Goal: Information Seeking & Learning: Learn about a topic

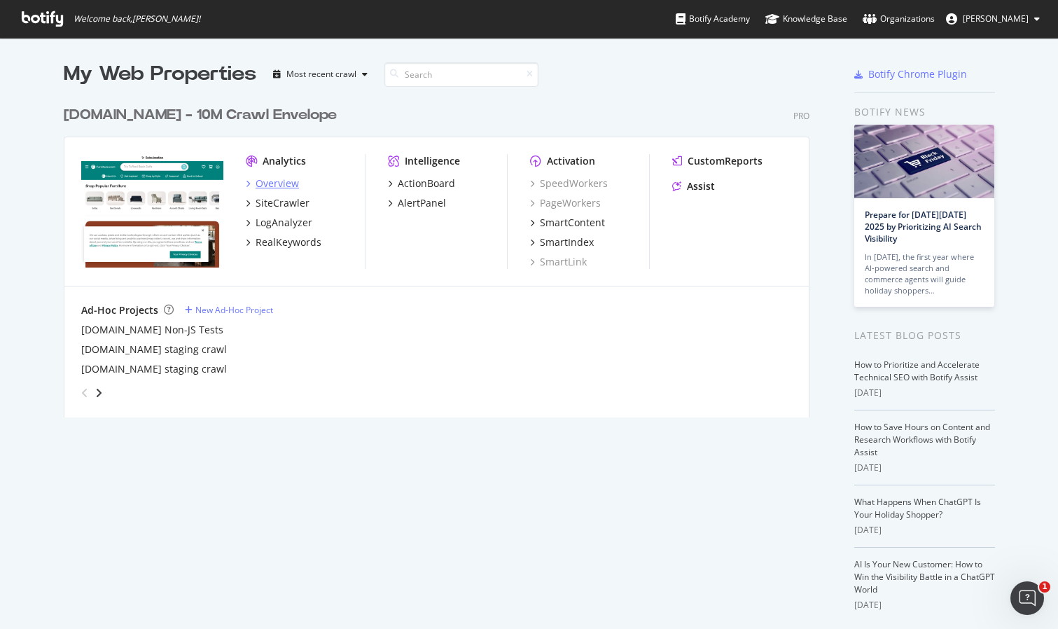
click at [287, 181] on div "Overview" at bounding box center [277, 184] width 43 height 14
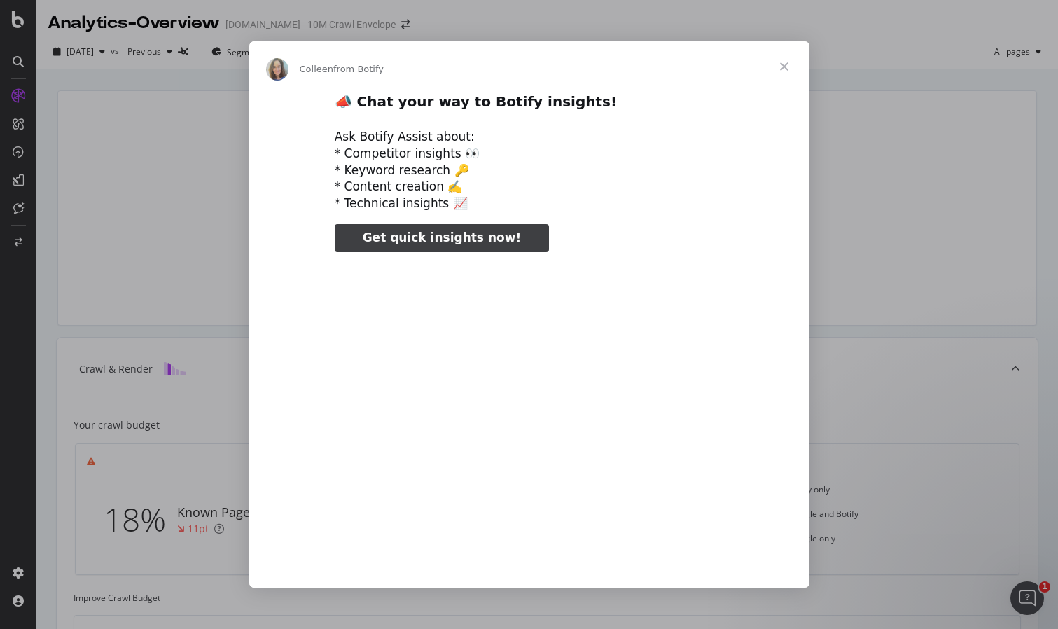
type input "78208"
click at [782, 67] on span "Close" at bounding box center [784, 66] width 50 height 50
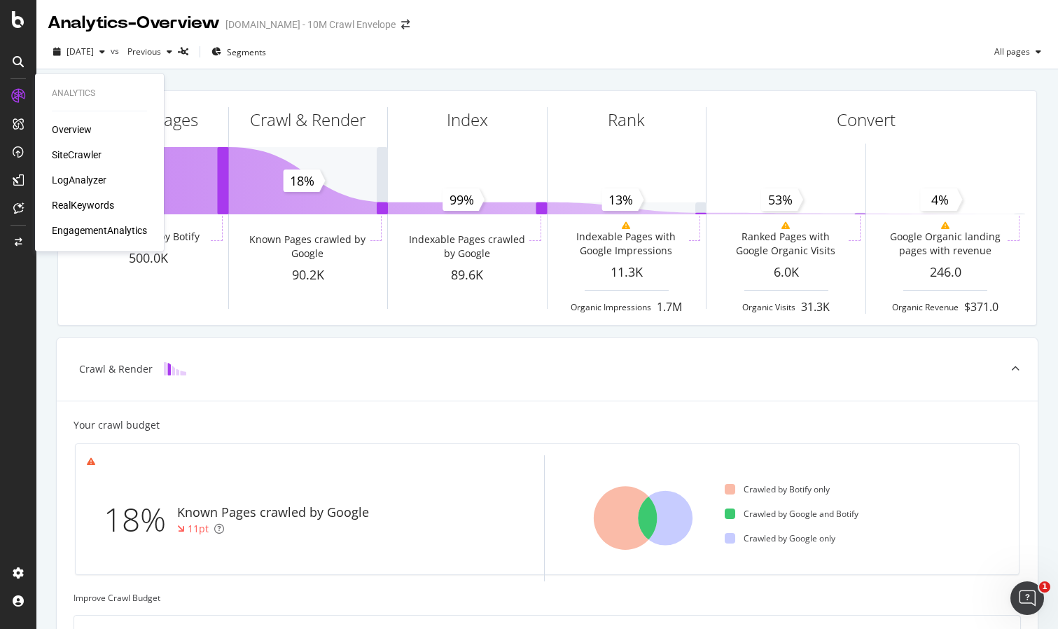
click at [80, 176] on div "LogAnalyzer" at bounding box center [79, 180] width 55 height 14
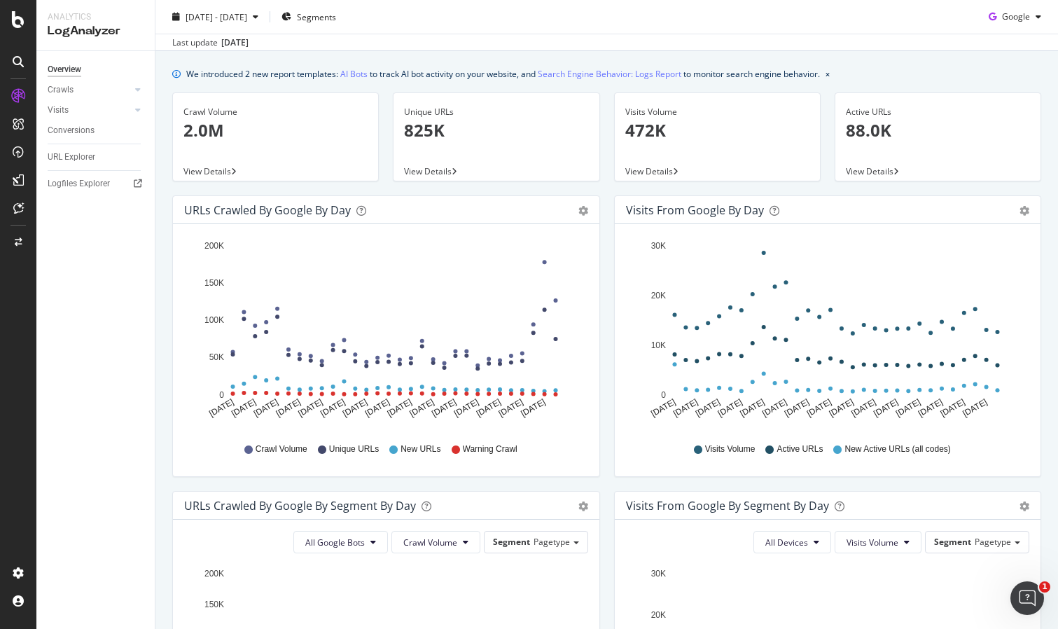
scroll to position [32, 0]
